Goal: Information Seeking & Learning: Learn about a topic

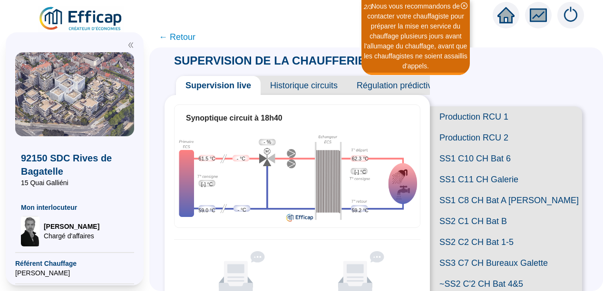
click at [170, 38] on span "← Retour" at bounding box center [177, 36] width 37 height 13
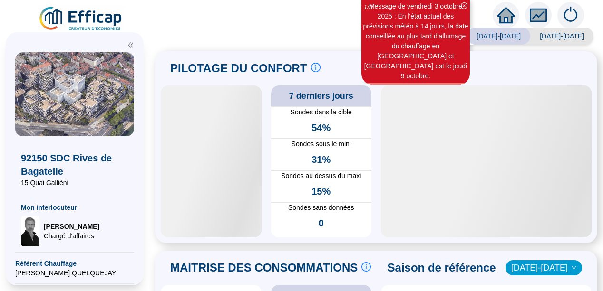
click at [165, 254] on div "Saison analysée [DATE]-[DATE] [DATE]-[DATE] PILOTAGE DU CONFORT Le pilotage du …" at bounding box center [375, 161] width 453 height 259
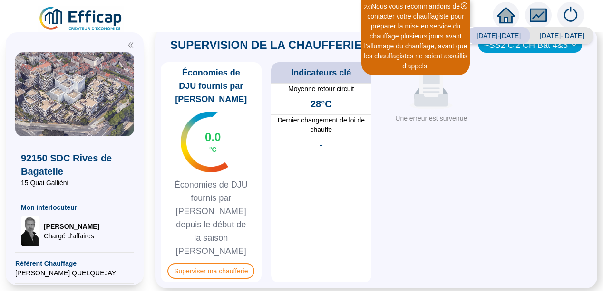
scroll to position [535, 0]
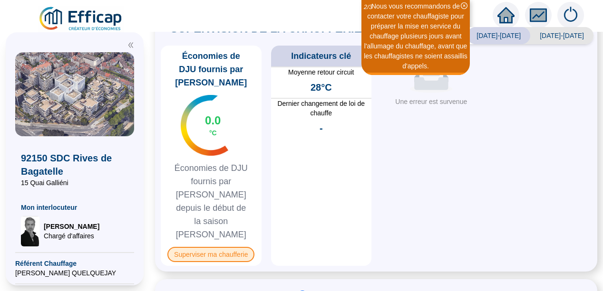
click at [208, 247] on span "Superviser ma chaufferie" at bounding box center [210, 254] width 87 height 15
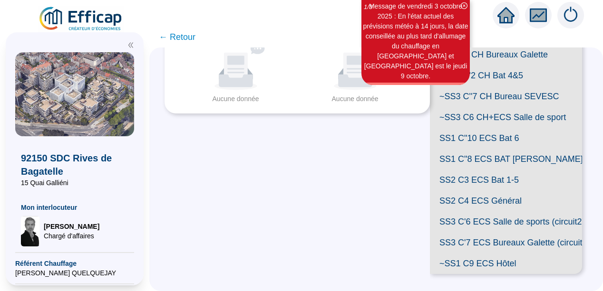
scroll to position [337, 0]
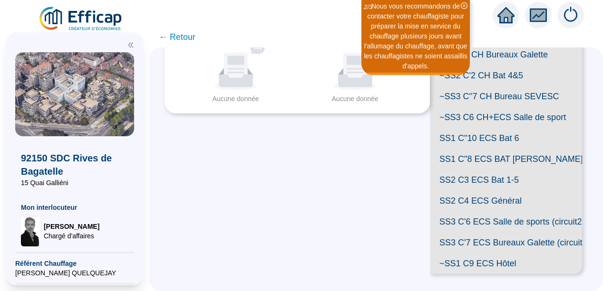
click at [480, 260] on span "~SS1 C9 ECS Hôtel" at bounding box center [506, 263] width 152 height 21
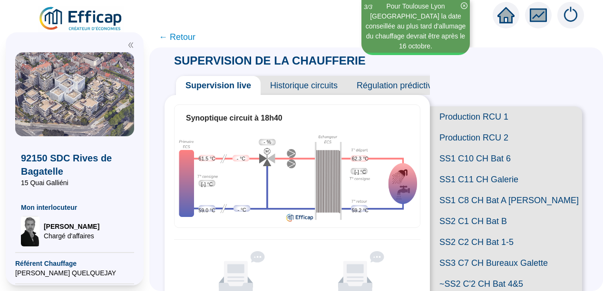
click at [296, 92] on span "Historique circuits" at bounding box center [303, 85] width 86 height 19
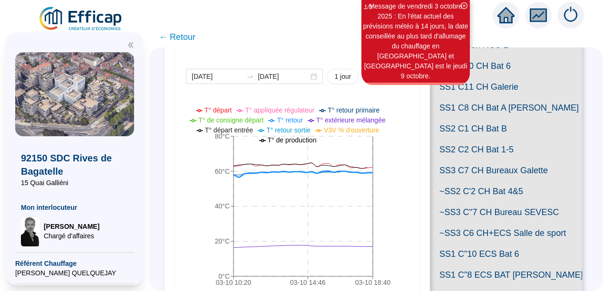
scroll to position [76, 0]
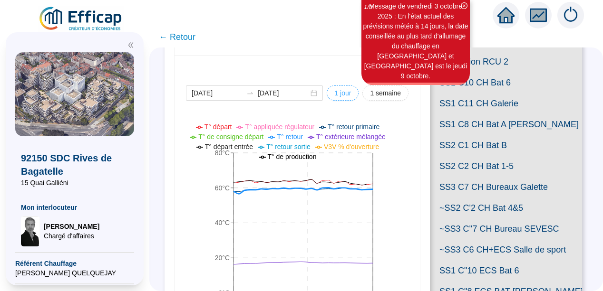
click at [335, 93] on span "1 jour" at bounding box center [342, 93] width 17 height 10
click at [373, 95] on span "1 semaine" at bounding box center [385, 93] width 31 height 10
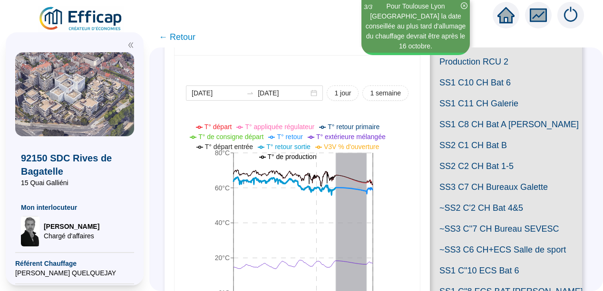
scroll to position [289, 0]
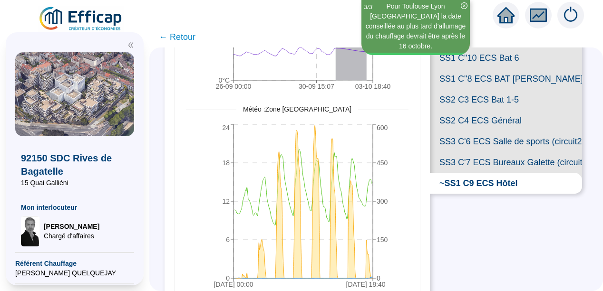
click at [510, 110] on span "SS2 C3 ECS Bat 1-5" at bounding box center [506, 99] width 152 height 21
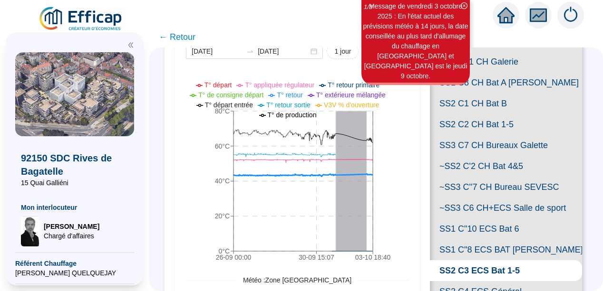
scroll to position [99, 0]
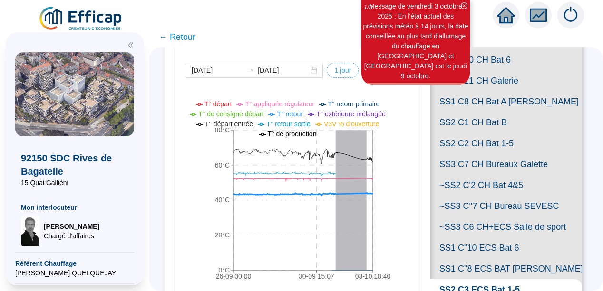
click at [341, 68] on span "1 jour" at bounding box center [342, 71] width 17 height 10
type input "[DATE]"
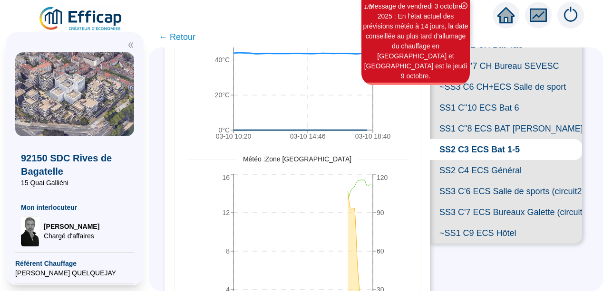
scroll to position [258, 0]
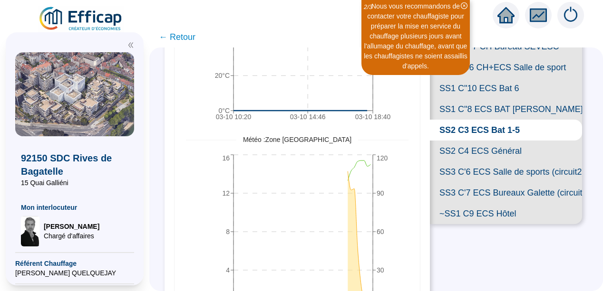
click at [498, 120] on span "SS1 C"8 ECS BAT [PERSON_NAME]" at bounding box center [506, 109] width 152 height 21
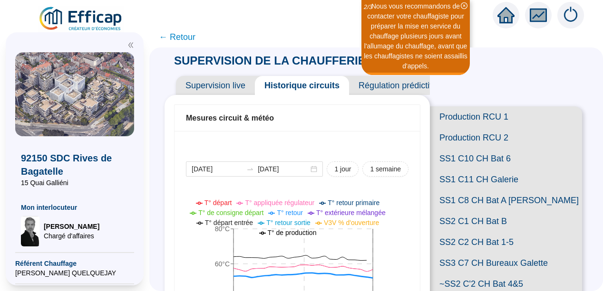
click at [214, 84] on span "Supervision live" at bounding box center [215, 85] width 79 height 19
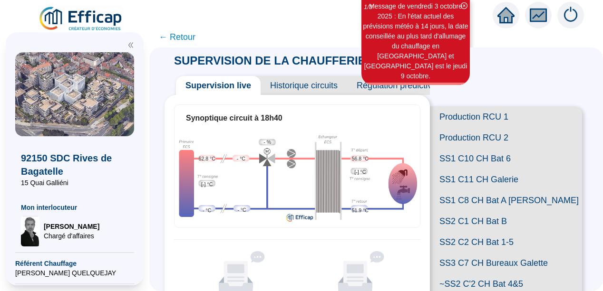
click at [315, 85] on span "Historique circuits" at bounding box center [303, 85] width 86 height 19
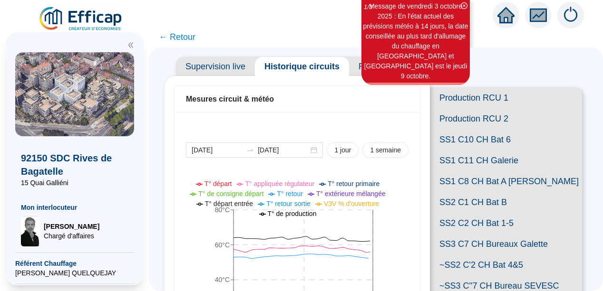
scroll to position [38, 0]
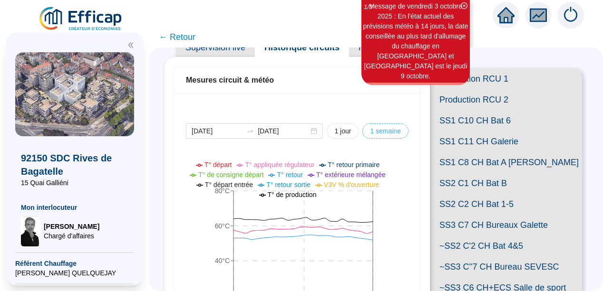
click at [382, 133] on span "1 semaine" at bounding box center [385, 131] width 31 height 10
type input "[DATE]"
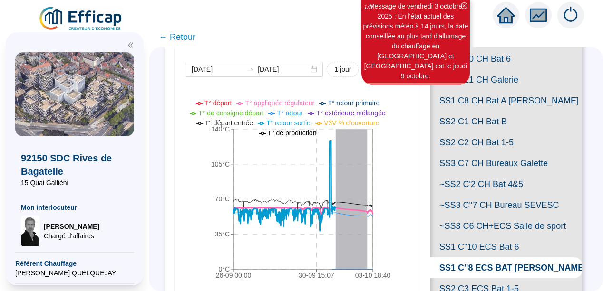
scroll to position [114, 0]
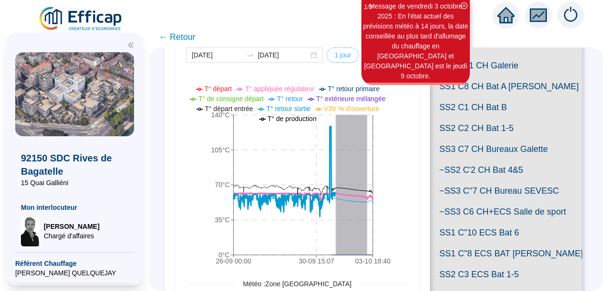
click at [335, 57] on span "1 jour" at bounding box center [342, 55] width 17 height 10
type input "[DATE]"
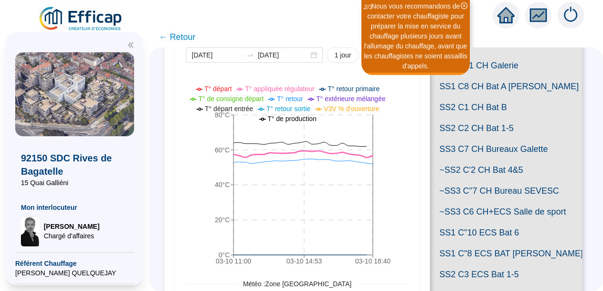
click at [379, 57] on span "1 semaine" at bounding box center [385, 55] width 31 height 10
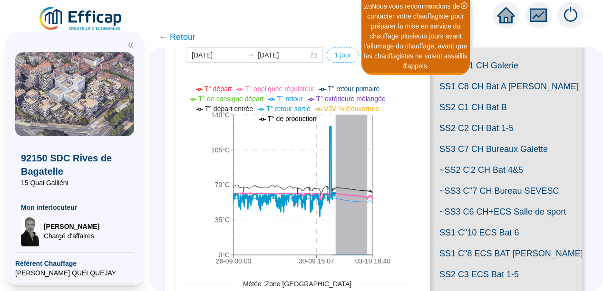
click at [336, 55] on span "1 jour" at bounding box center [342, 55] width 17 height 10
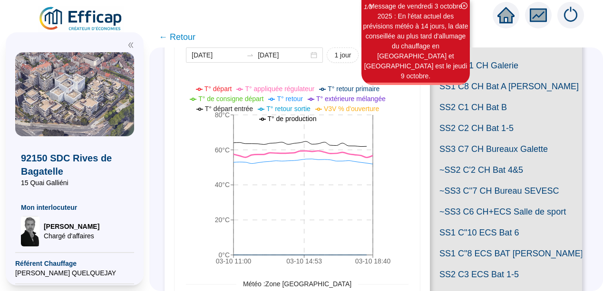
click at [374, 57] on span "1 semaine" at bounding box center [385, 55] width 31 height 10
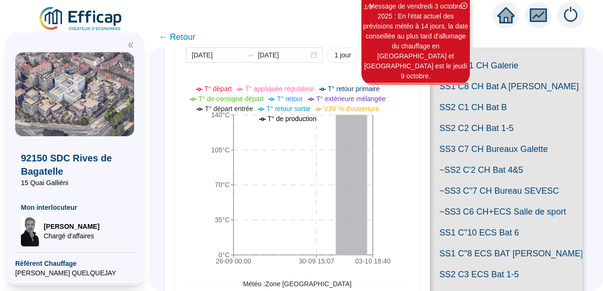
type input "[DATE]"
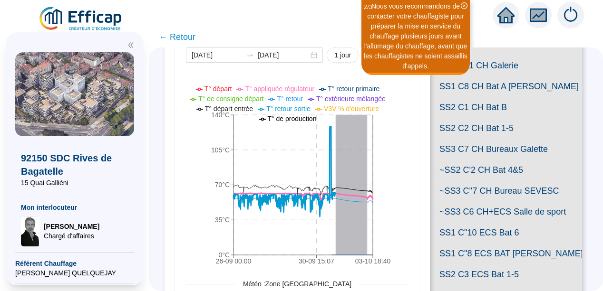
click at [481, 139] on span "SS2 C2 CH Bat 1-5" at bounding box center [506, 128] width 152 height 21
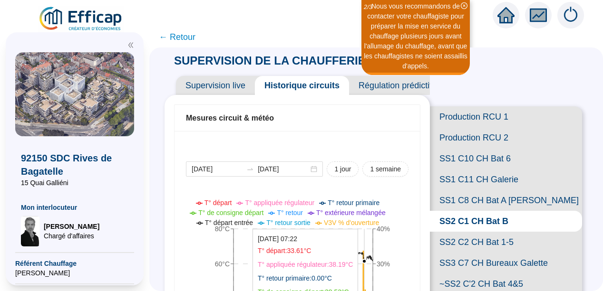
scroll to position [114, 0]
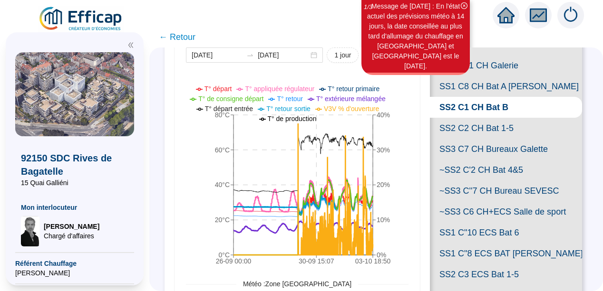
click at [500, 97] on span "SS1 C8 CH Bat A [PERSON_NAME]" at bounding box center [506, 86] width 152 height 21
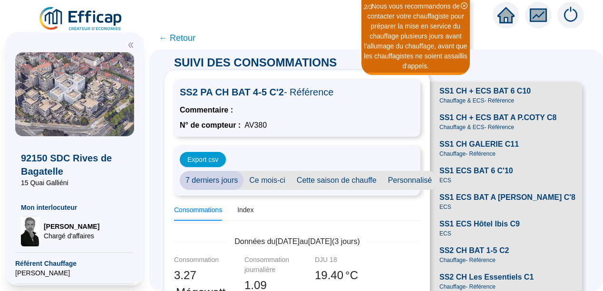
scroll to position [92, 0]
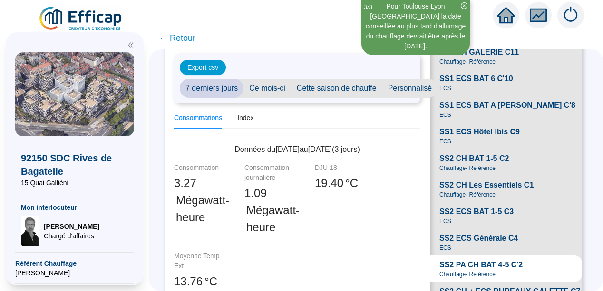
click at [276, 86] on span "Ce mois-ci" at bounding box center [267, 88] width 48 height 19
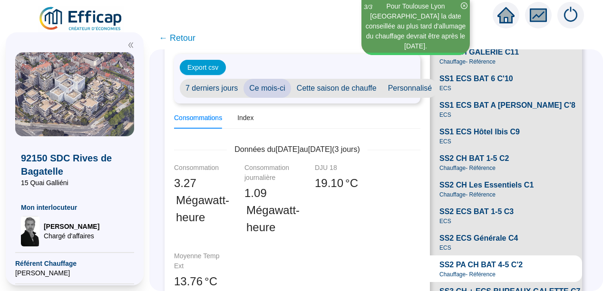
click at [346, 86] on span "Cette saison de chauffe" at bounding box center [336, 88] width 91 height 19
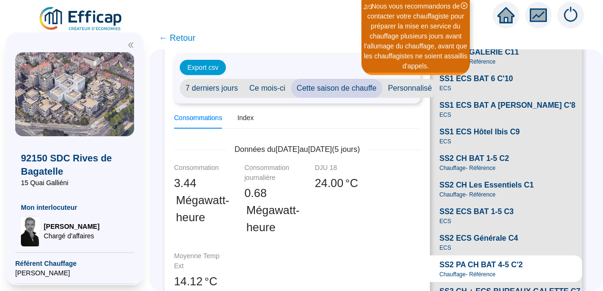
click at [405, 86] on span "Personnalisé" at bounding box center [410, 88] width 56 height 19
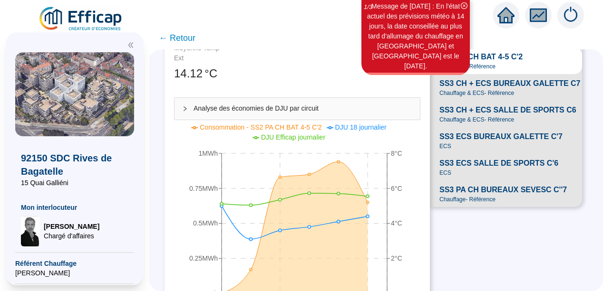
scroll to position [301, 0]
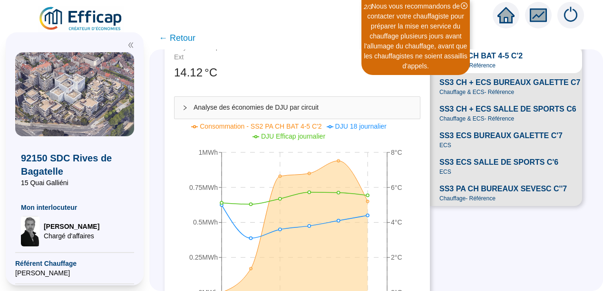
click at [284, 108] on span "Analyse des économies de DJU par circuit" at bounding box center [302, 108] width 219 height 10
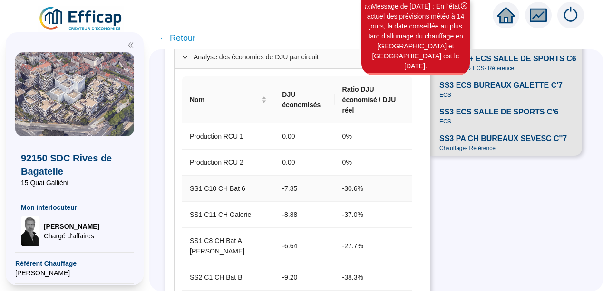
scroll to position [320, 0]
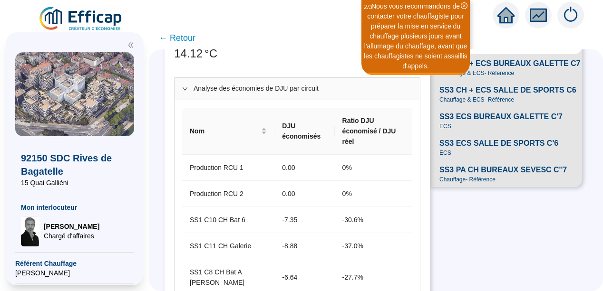
click at [495, 69] on span "SS3 CH + ECS BUREAUX GALETTE C7" at bounding box center [509, 63] width 141 height 11
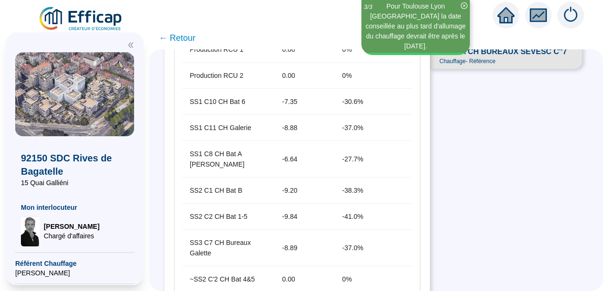
scroll to position [396, 0]
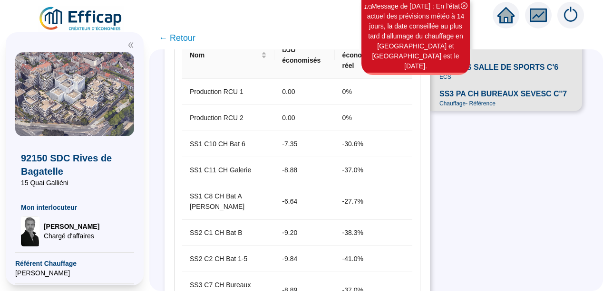
click at [484, 47] on span "SS3 ECS BUREAUX GALETTE C'7" at bounding box center [500, 40] width 123 height 11
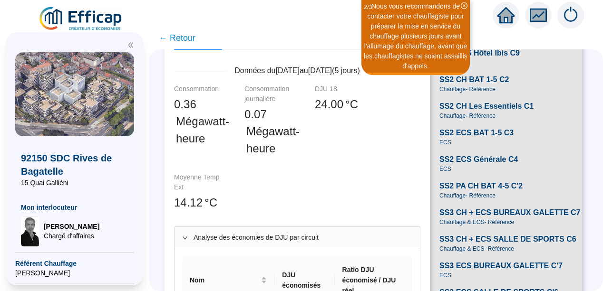
scroll to position [190, 0]
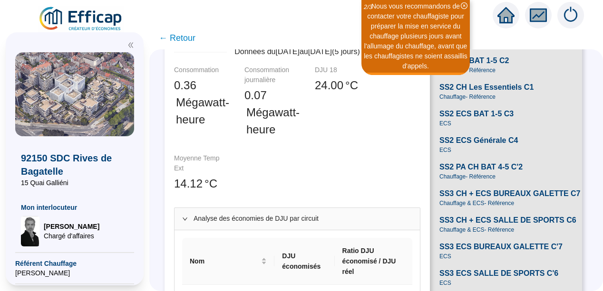
click at [193, 216] on div at bounding box center [187, 219] width 11 height 10
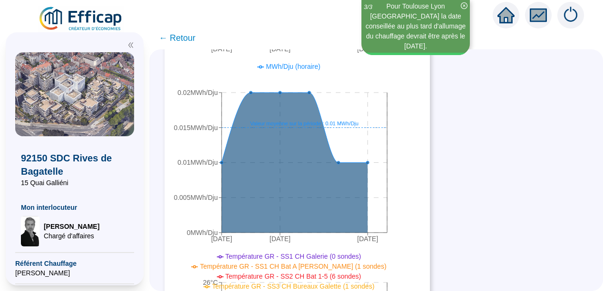
scroll to position [346, 0]
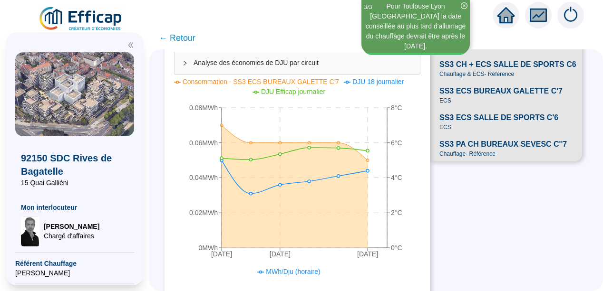
click at [217, 68] on div "Analyse des économies de DJU par circuit" at bounding box center [296, 63] width 245 height 22
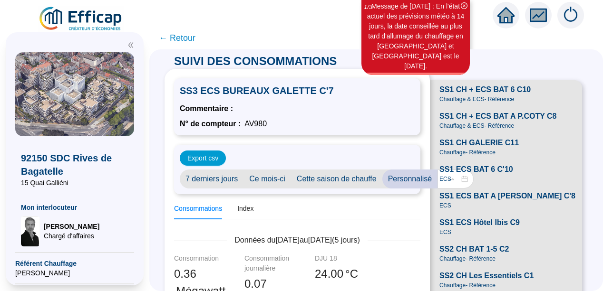
scroll to position [0, 0]
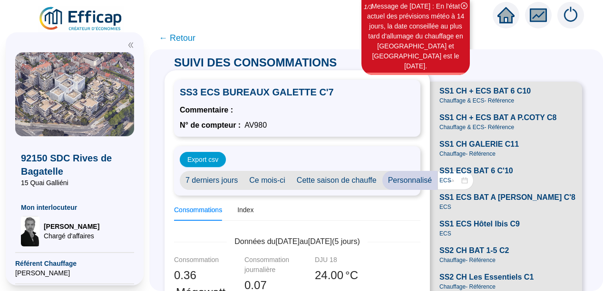
click at [185, 37] on span "← Retour" at bounding box center [177, 37] width 37 height 13
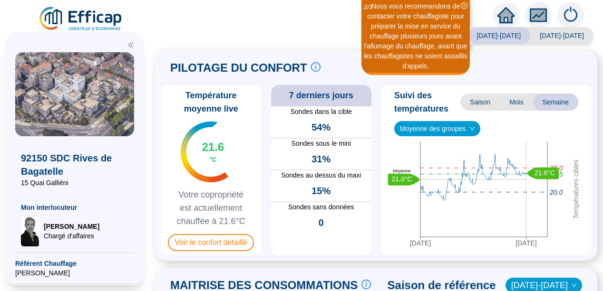
click at [133, 43] on icon "double-left" at bounding box center [130, 45] width 5 height 5
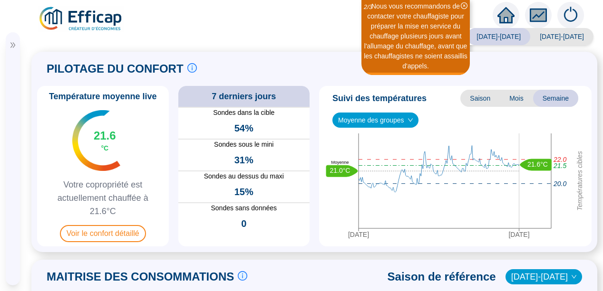
click at [37, 241] on div "Température moyenne live 21.6 °C Votre copropriété est actuellement chauffée à …" at bounding box center [314, 166] width 554 height 161
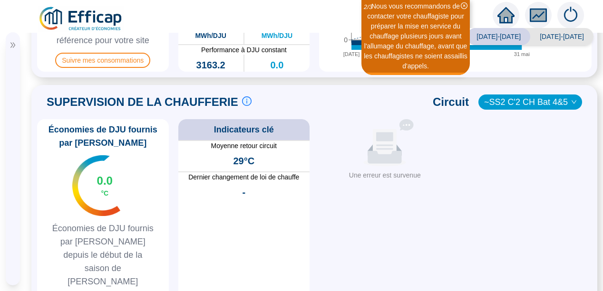
scroll to position [411, 0]
